Goal: Task Accomplishment & Management: Manage account settings

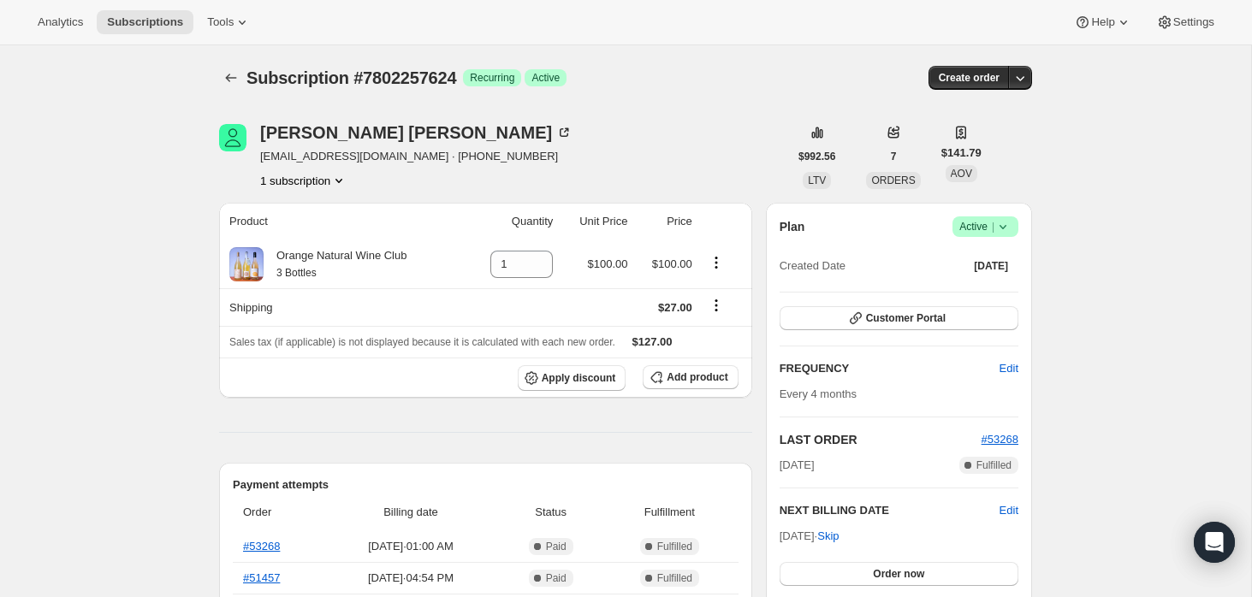
click at [1007, 227] on icon at bounding box center [1003, 226] width 17 height 17
click at [982, 283] on span "Cancel subscription" at bounding box center [979, 289] width 97 height 13
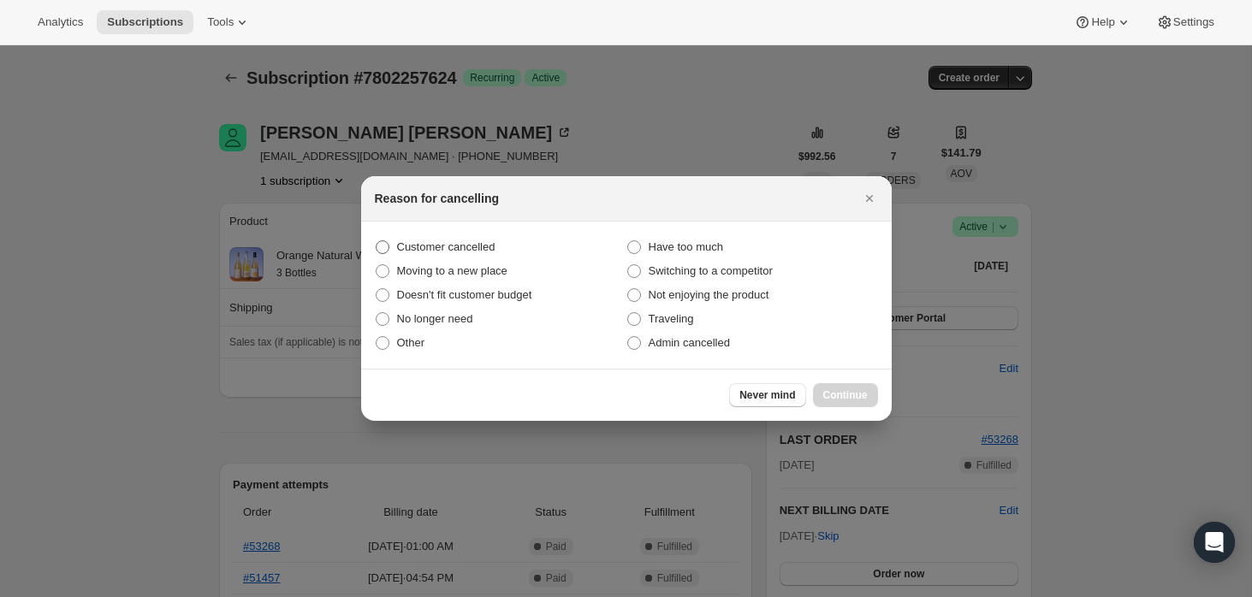
click at [413, 247] on span "Customer cancelled" at bounding box center [446, 247] width 98 height 13
click at [377, 241] on input "Customer cancelled" at bounding box center [376, 241] width 1 height 1
radio input "true"
click at [859, 396] on span "Continue" at bounding box center [845, 396] width 45 height 14
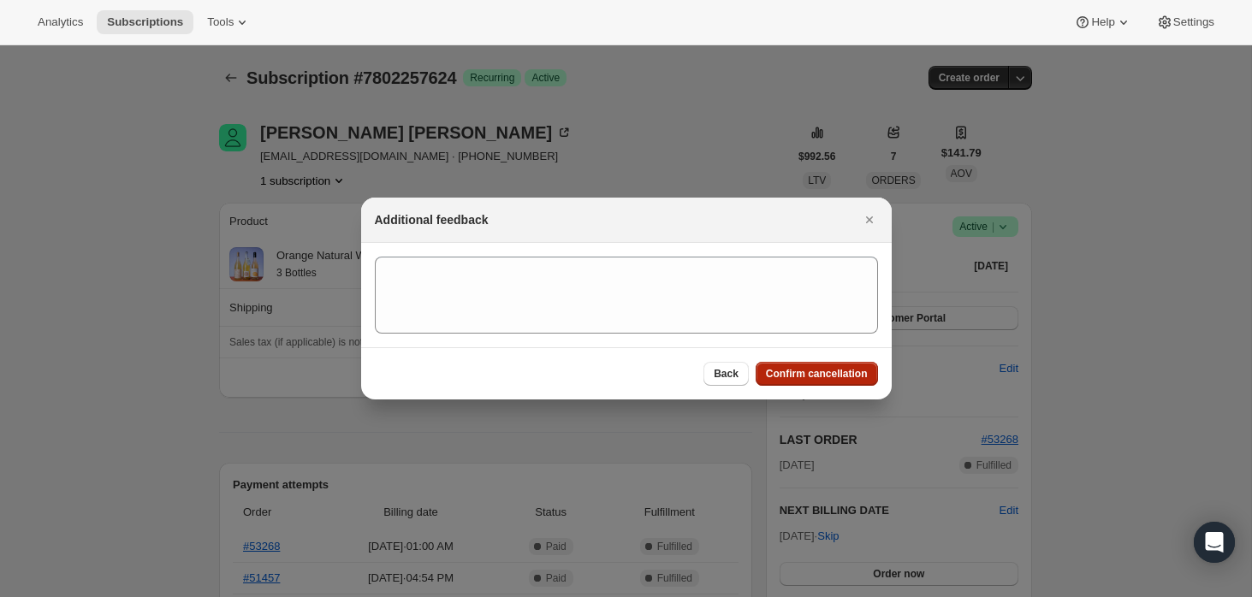
click at [830, 377] on span "Confirm cancellation" at bounding box center [817, 374] width 102 height 14
